Goal: Find specific page/section: Find specific page/section

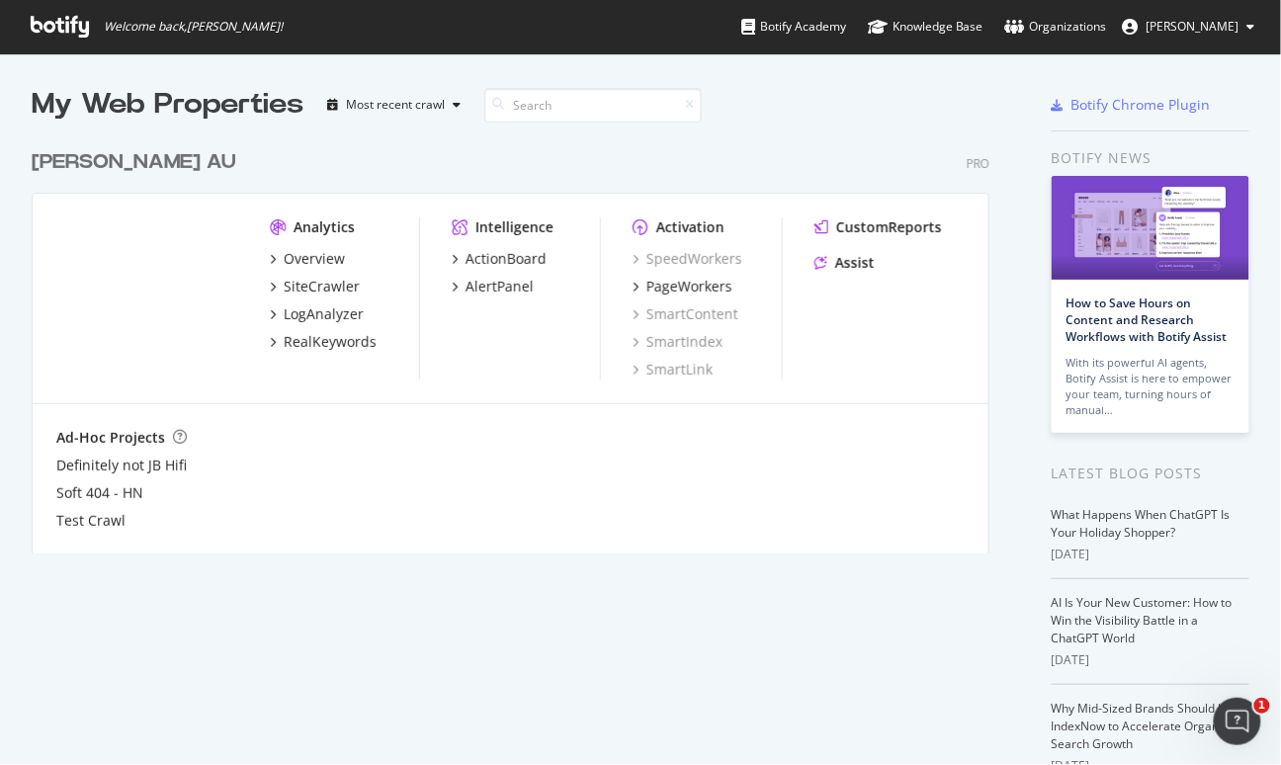
click at [90, 150] on div "[PERSON_NAME] AU" at bounding box center [134, 162] width 205 height 29
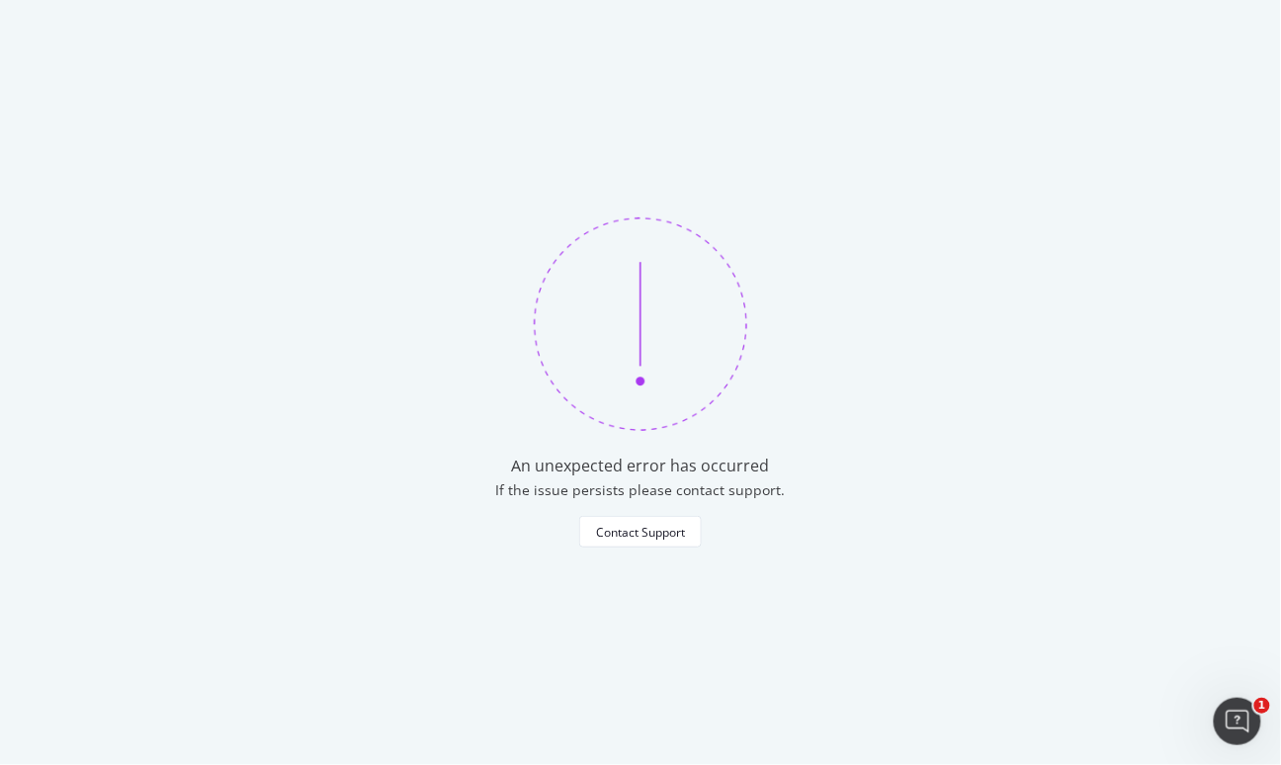
click at [182, 100] on div "An unexpected error has occurred If the issue persists please contact support. …" at bounding box center [640, 382] width 1281 height 765
click at [125, 122] on div "An unexpected error has occurred If the issue persists please contact support. …" at bounding box center [640, 382] width 1281 height 765
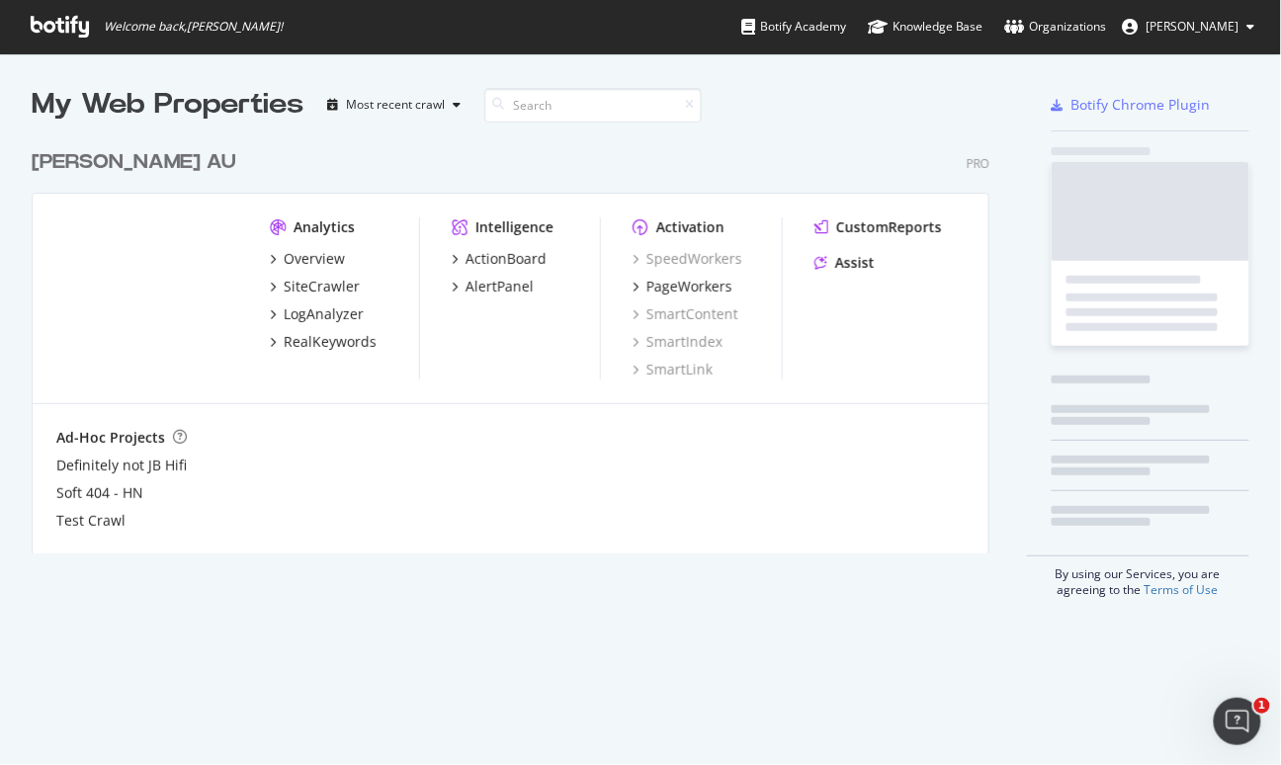
scroll to position [765, 1281]
click at [54, 166] on div "[PERSON_NAME] AU" at bounding box center [134, 162] width 205 height 29
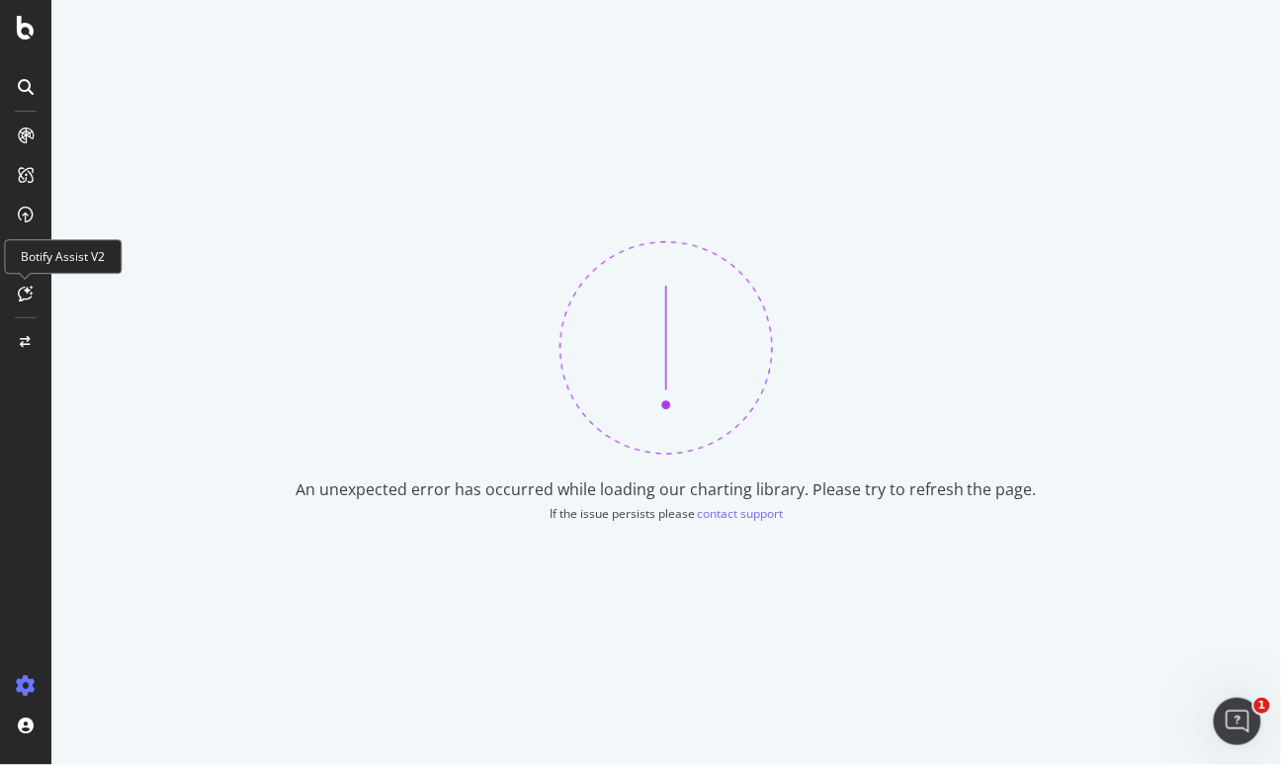
click at [26, 286] on icon at bounding box center [26, 294] width 15 height 16
